Goal: Task Accomplishment & Management: Manage account settings

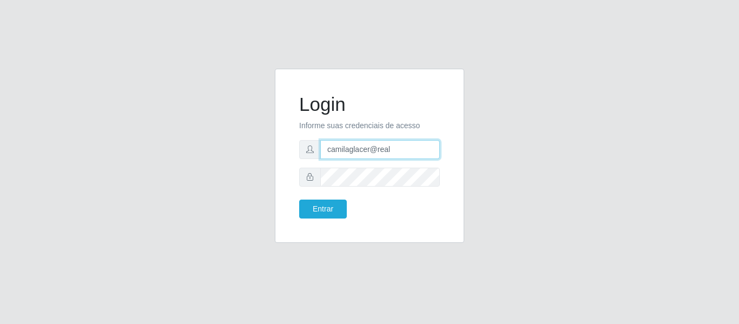
drag, startPoint x: 399, startPoint y: 146, endPoint x: 298, endPoint y: 147, distance: 100.6
click at [298, 147] on div "Login Informe suas credenciais de acesso camilaglacer@real Entrar" at bounding box center [369, 155] width 162 height 147
paste input "sabrina@b9"
type input "sabrina@b9"
click at [324, 43] on div "Login Informe suas credenciais de acesso sabrina@b9 Entrar" at bounding box center [369, 162] width 739 height 324
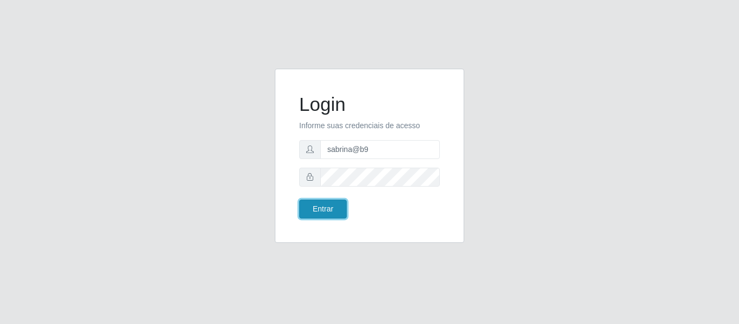
click at [340, 210] on button "Entrar" at bounding box center [323, 209] width 48 height 19
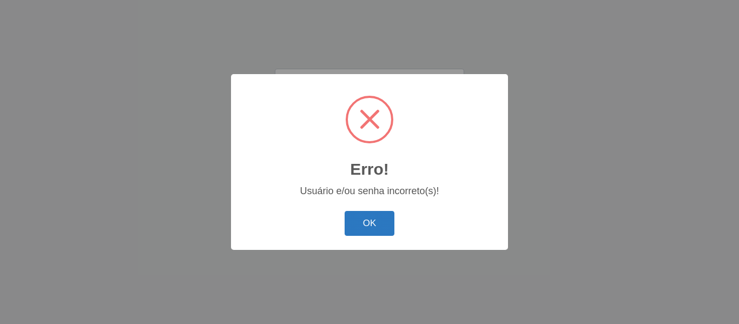
click at [380, 213] on button "OK" at bounding box center [370, 223] width 50 height 25
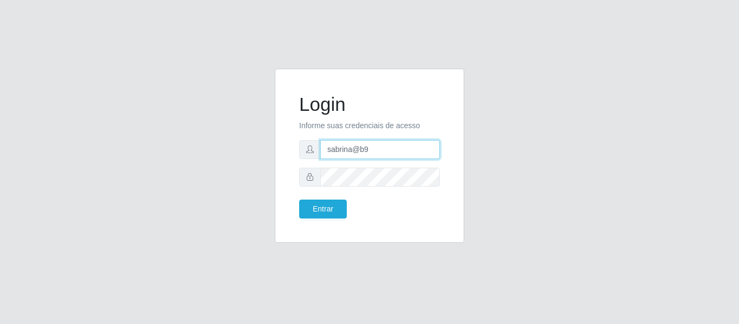
drag, startPoint x: 379, startPoint y: 149, endPoint x: 320, endPoint y: 152, distance: 58.5
click at [320, 152] on input "sabrina@b9" at bounding box center [380, 149] width 120 height 19
click at [381, 149] on input "sabrina@b9" at bounding box center [380, 149] width 120 height 19
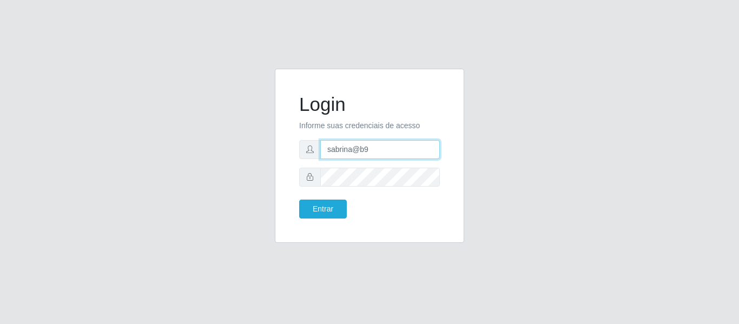
click at [381, 149] on input "sabrina@b9" at bounding box center [380, 149] width 120 height 19
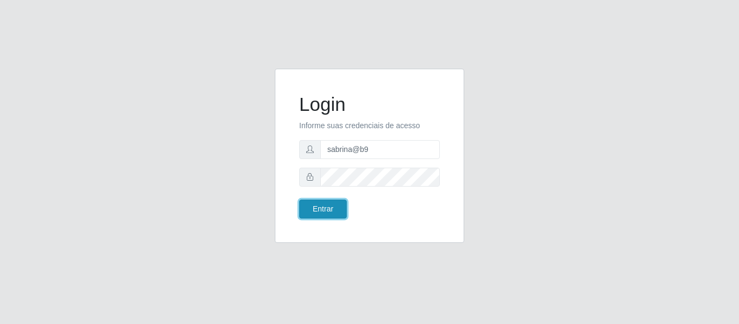
click at [317, 208] on button "Entrar" at bounding box center [323, 209] width 48 height 19
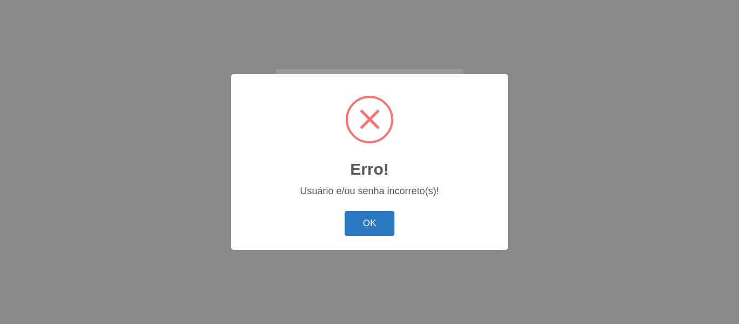
click at [364, 222] on button "OK" at bounding box center [370, 223] width 50 height 25
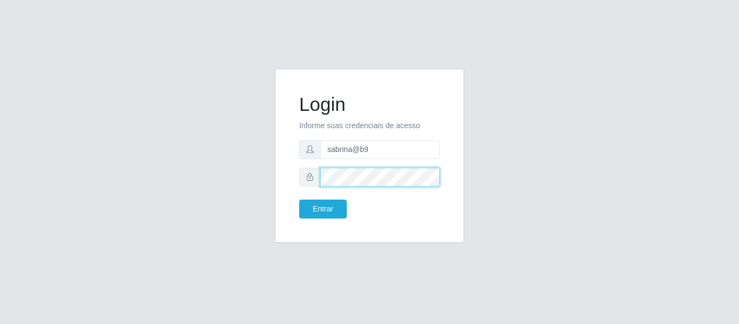
click at [298, 181] on div "Login Informe suas credenciais de acesso sabrina@b9 Entrar" at bounding box center [369, 155] width 162 height 147
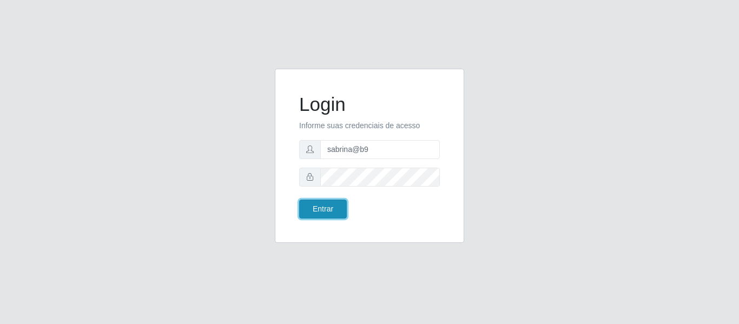
click at [320, 204] on button "Entrar" at bounding box center [323, 209] width 48 height 19
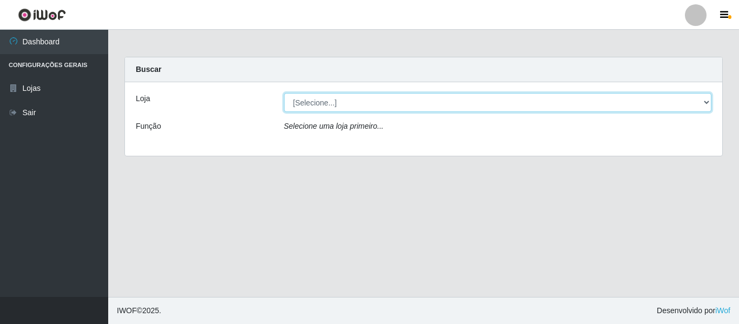
click at [345, 103] on select "[Selecione...] Bemais Supermercados - B9 Bessa" at bounding box center [498, 102] width 428 height 19
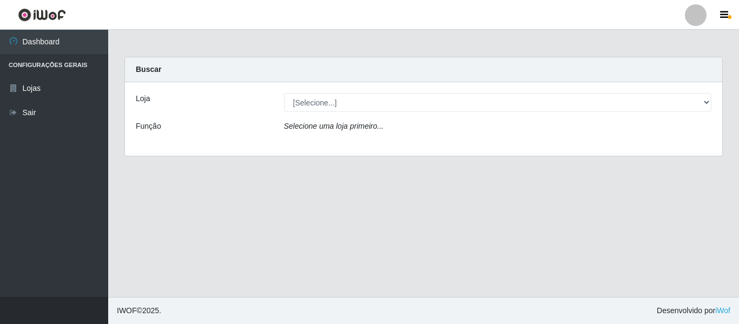
drag, startPoint x: 318, startPoint y: 192, endPoint x: 404, endPoint y: 122, distance: 110.4
click at [318, 192] on main "Carregando... Buscar Loja [Selecione...] Bemais Supermercados - B9 Bessa Função…" at bounding box center [423, 163] width 631 height 267
click at [696, 9] on div at bounding box center [696, 15] width 22 height 22
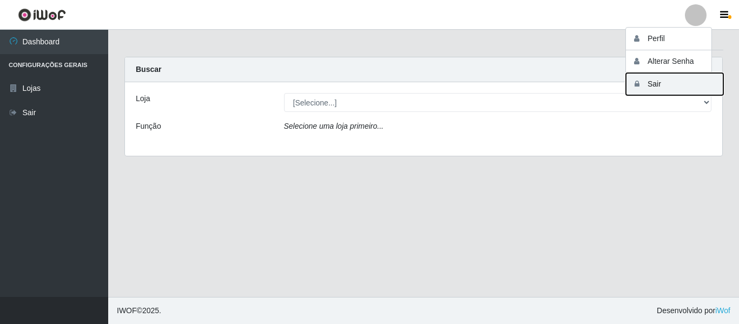
click at [644, 81] on button "Sair" at bounding box center [674, 84] width 97 height 22
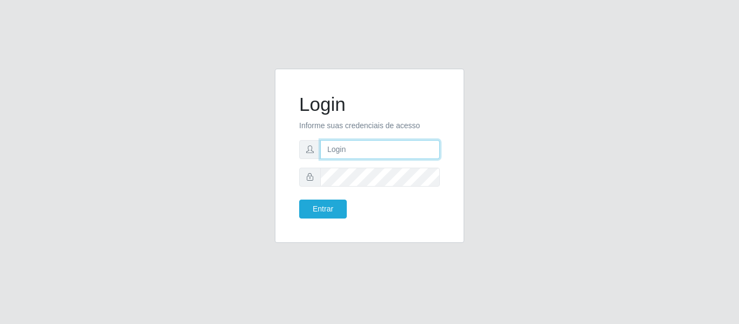
type input "camilaglacer@real"
